Goal: Navigation & Orientation: Find specific page/section

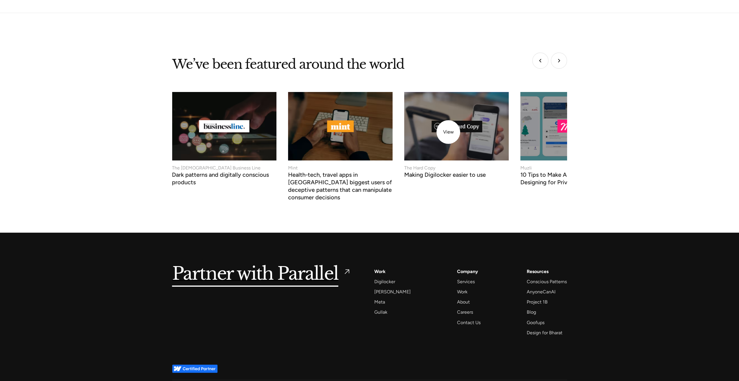
scroll to position [2356, 0]
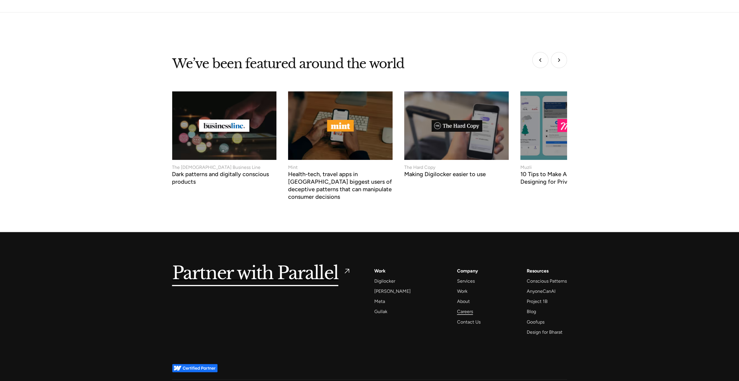
click at [464, 308] on div "Careers" at bounding box center [465, 312] width 16 height 8
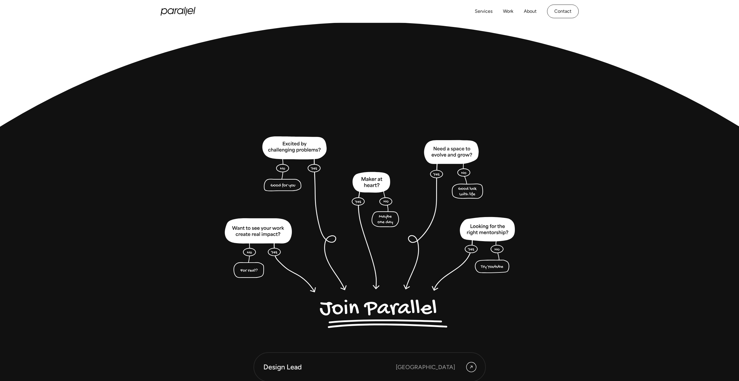
scroll to position [1481, 0]
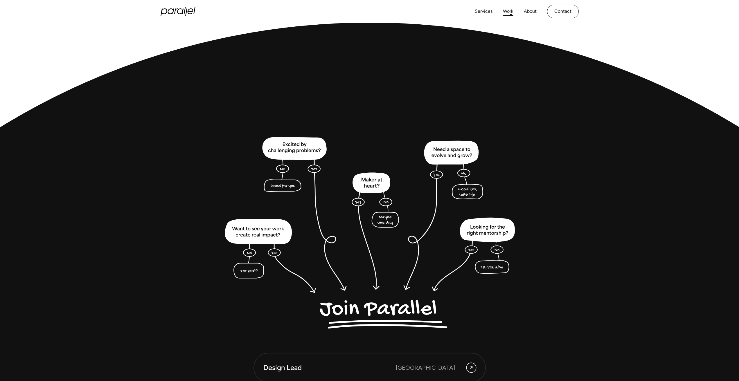
click at [510, 10] on link "Work" at bounding box center [508, 11] width 10 height 8
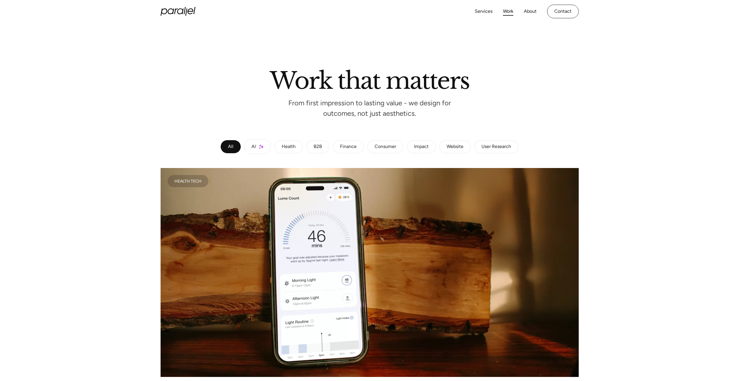
scroll to position [145, 0]
